Goal: Information Seeking & Learning: Learn about a topic

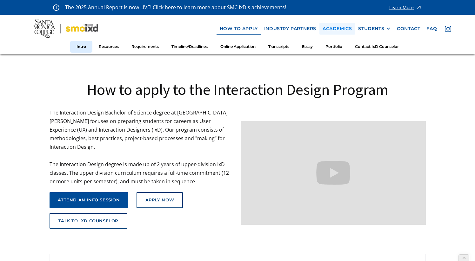
click at [337, 27] on link "Academics" at bounding box center [338, 29] width 36 height 12
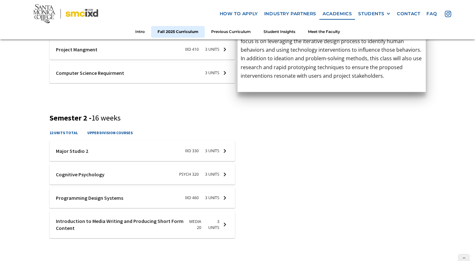
scroll to position [340, 0]
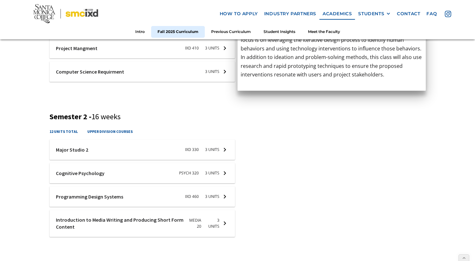
click at [38, 189] on div "Fall 2025 Curriculum Semester 1 - 16 weeks 15 units total upper division course…" at bounding box center [237, 229] width 475 height 710
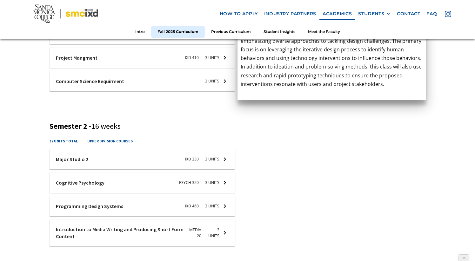
scroll to position [331, 0]
click at [393, 186] on h5 "course description" at bounding box center [332, 188] width 182 height 8
click at [222, 159] on div at bounding box center [143, 159] width 186 height 20
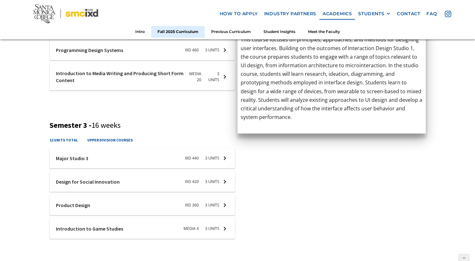
scroll to position [488, 0]
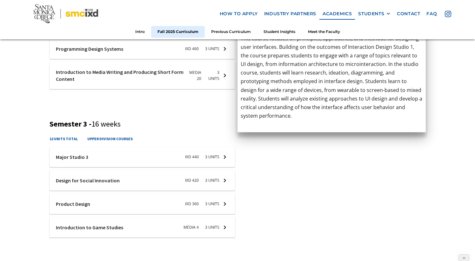
click at [221, 158] on div at bounding box center [143, 157] width 186 height 20
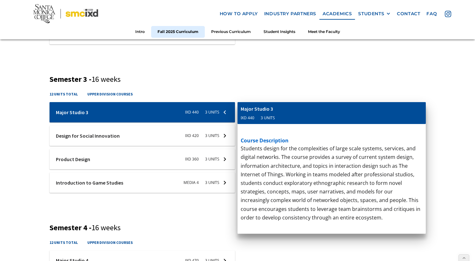
scroll to position [534, 0]
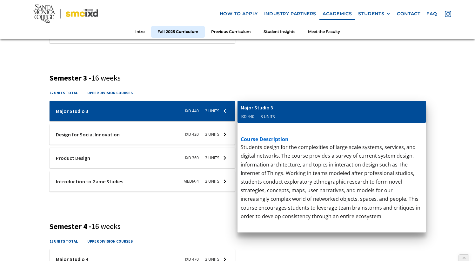
click at [283, 76] on p "Basic introductory course in writing for all forms of screen and new media. Emp…" at bounding box center [332, 53] width 182 height 130
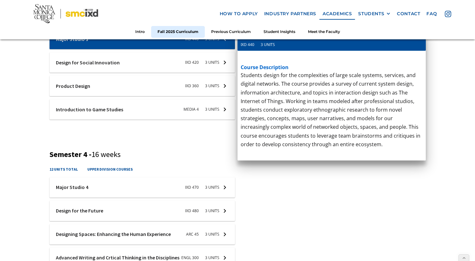
scroll to position [611, 0]
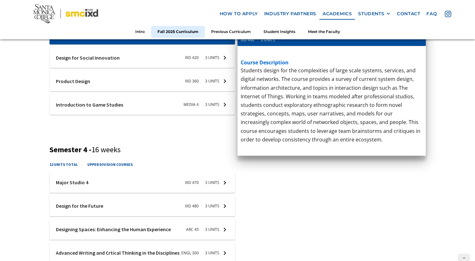
drag, startPoint x: 339, startPoint y: 182, endPoint x: 321, endPoint y: 178, distance: 18.1
click at [339, 182] on div "Advanced Writing and Crtical Thinking in the Disciplines" at bounding box center [303, 179] width 124 height 7
